Goal: Information Seeking & Learning: Learn about a topic

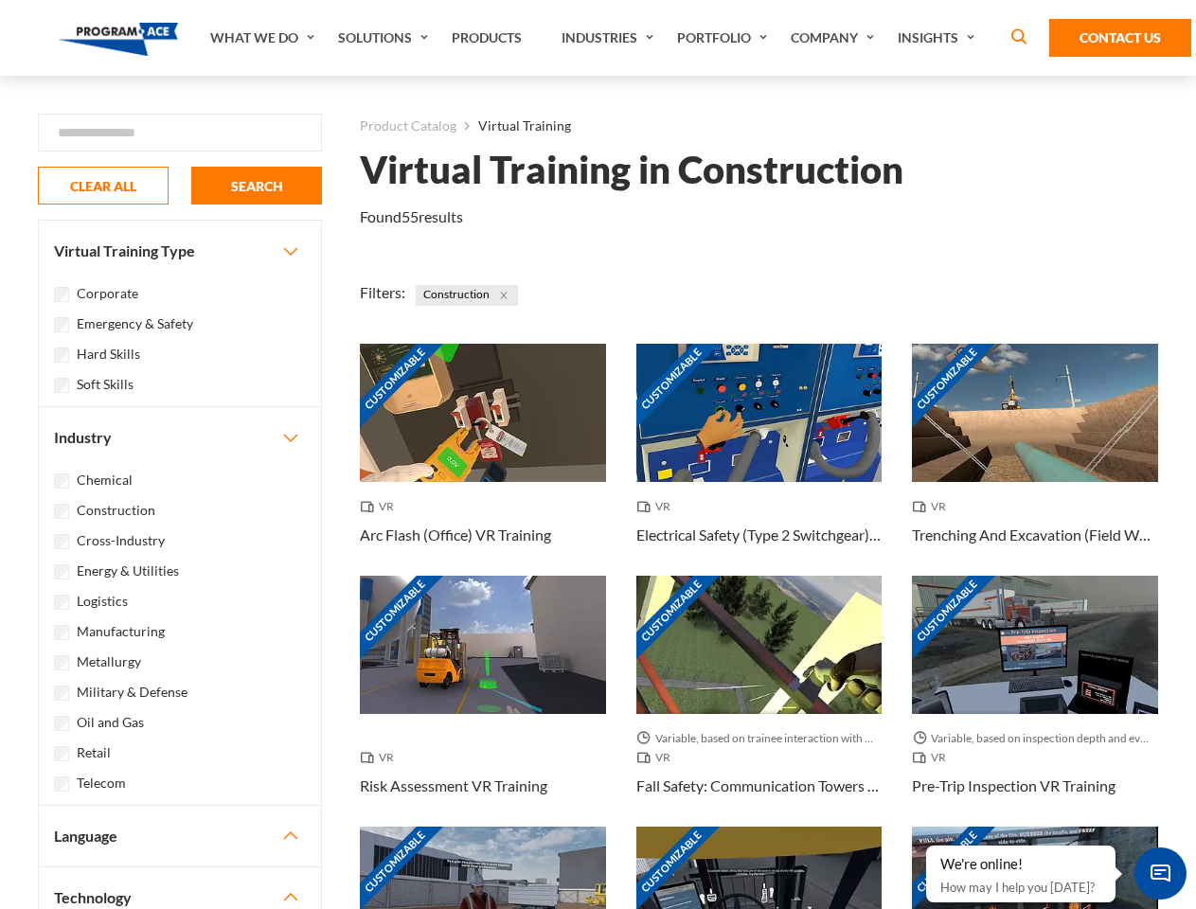
click at [264, 38] on link "What We Do" at bounding box center [265, 38] width 128 height 76
click at [385, 38] on link "Solutions" at bounding box center [385, 38] width 114 height 76
click at [610, 38] on link "Industries" at bounding box center [609, 38] width 115 height 76
click at [836, 38] on link "Company" at bounding box center [834, 38] width 107 height 76
click at [939, 38] on link "Insights" at bounding box center [938, 38] width 100 height 76
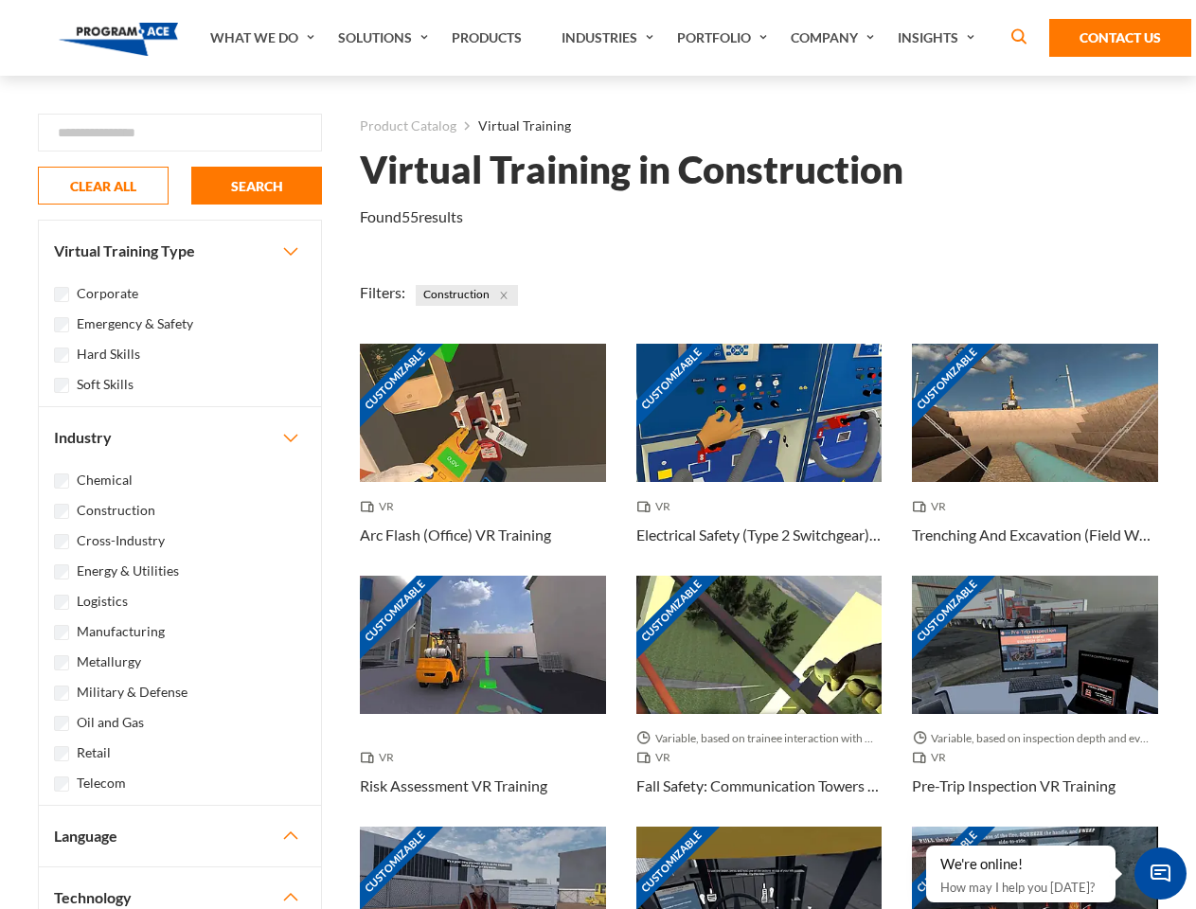
click at [0, 0] on div "Blog White Papers News" at bounding box center [0, 0] width 0 height 0
click at [0, 0] on strong "How Virtual Learning Can Enhance Workforce Productivity: A Guide for L&D Manage…" at bounding box center [0, 0] width 0 height 0
click at [1160, 873] on span "Minimize live chat window" at bounding box center [1160, 873] width 69 height 69
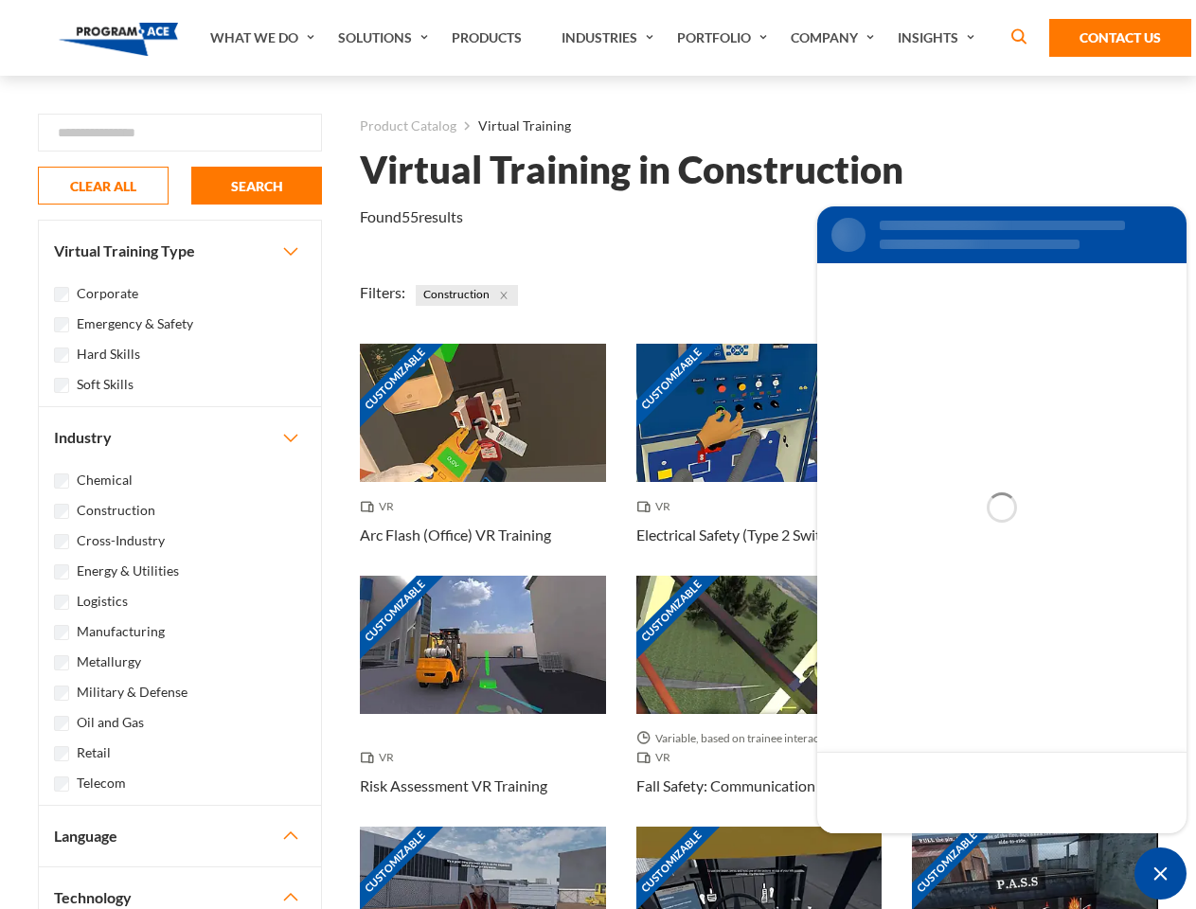
click at [927, 846] on div "Customizable" at bounding box center [1035, 895] width 246 height 138
